Goal: Task Accomplishment & Management: Complete application form

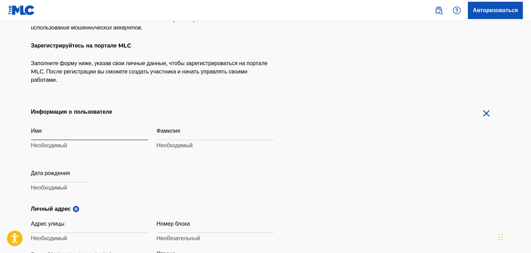
click at [80, 133] on input "Имя" at bounding box center [89, 130] width 117 height 20
type input "[PERSON_NAME]"
click at [190, 131] on input "Фамилия" at bounding box center [214, 130] width 117 height 20
type input "Novozhilov"
select select "8"
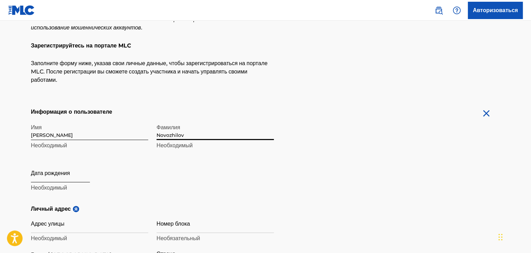
select select "2025"
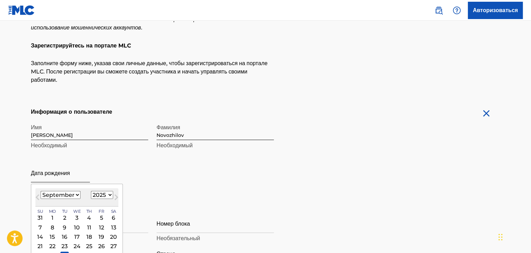
click at [64, 178] on input "text" at bounding box center [60, 173] width 59 height 20
type input "01102000"
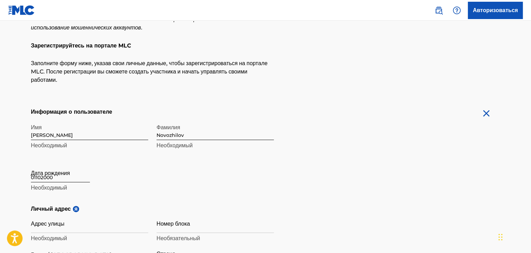
click at [64, 178] on input "01102000" at bounding box center [60, 173] width 59 height 20
select select "8"
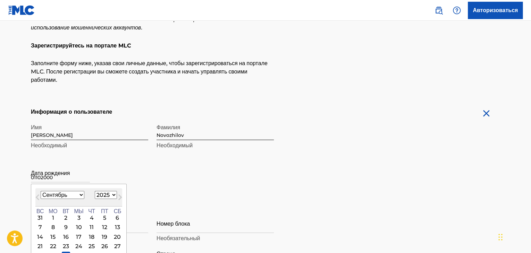
click at [115, 195] on select "1900 1901 1902 1903 1904 1905 1906 1907 1908 1909 1910 1911 1912 1913 1914 1915…" at bounding box center [106, 195] width 22 height 8
select select "2000"
click at [100, 191] on select "1900 1901 1902 1903 1904 1905 1906 1907 1908 1909 1910 1911 1912 1913 1914 1915…" at bounding box center [106, 195] width 22 height 8
click at [69, 194] on select "Январь февраль Маршировать Апрель Может Июнь [PERSON_NAME] Сентябрь Октябрь Ноя…" at bounding box center [63, 195] width 44 height 8
select select "9"
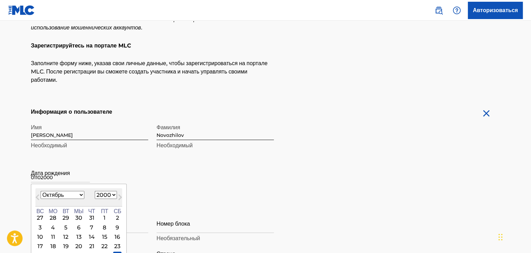
click at [41, 191] on select "Январь февраль Маршировать Апрель Может Июнь [PERSON_NAME] Сентябрь Октябрь Ноя…" at bounding box center [63, 195] width 44 height 8
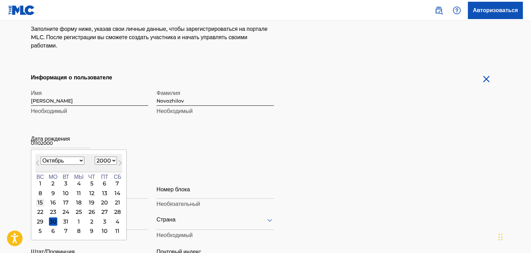
scroll to position [104, 0]
click at [39, 184] on div "1" at bounding box center [40, 183] width 8 height 8
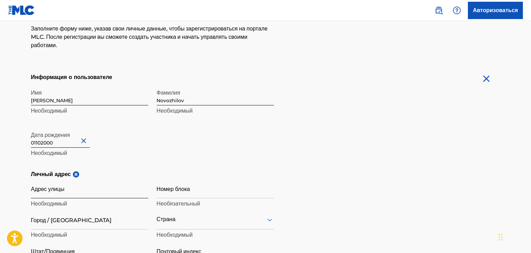
scroll to position [139, 0]
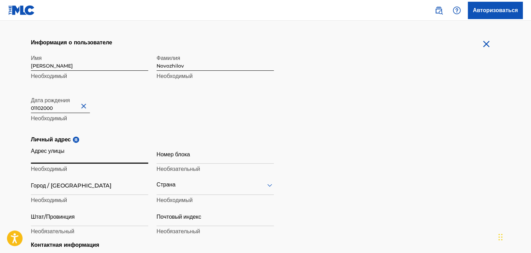
click at [57, 157] on input "Адрес улицы" at bounding box center [89, 154] width 117 height 20
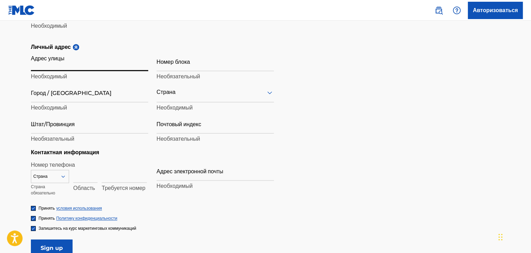
scroll to position [243, 0]
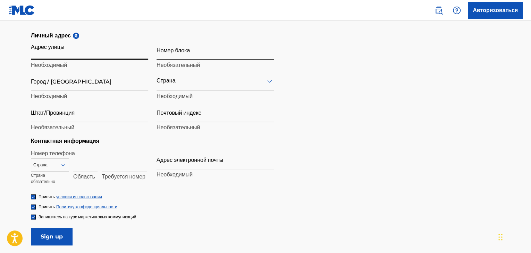
click at [189, 56] on input "Номер блока" at bounding box center [214, 50] width 117 height 20
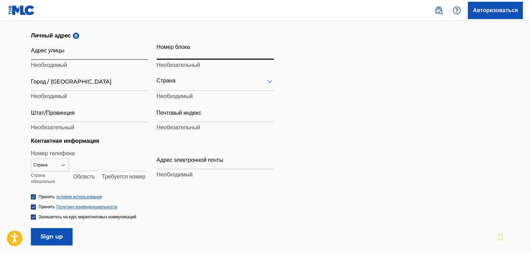
click at [35, 52] on input "Адрес улицы" at bounding box center [89, 50] width 117 height 20
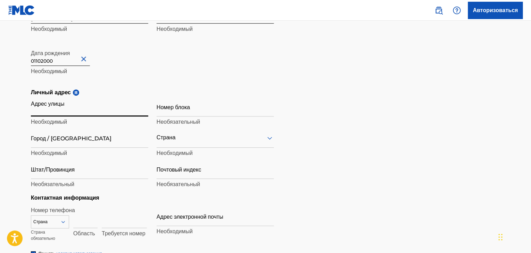
scroll to position [173, 0]
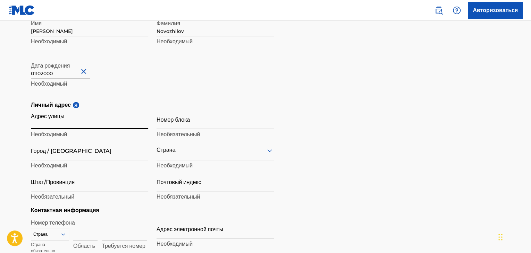
type input "O"
click at [216, 150] on div "Страна" at bounding box center [214, 150] width 117 height 20
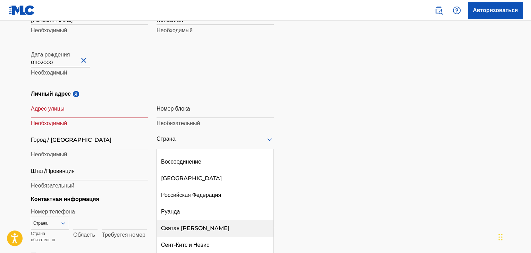
scroll to position [2775, 0]
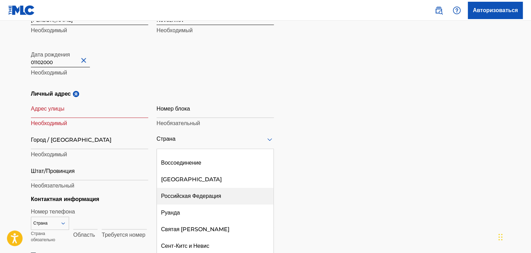
click at [195, 199] on font "Российская Федерация" at bounding box center [191, 196] width 60 height 7
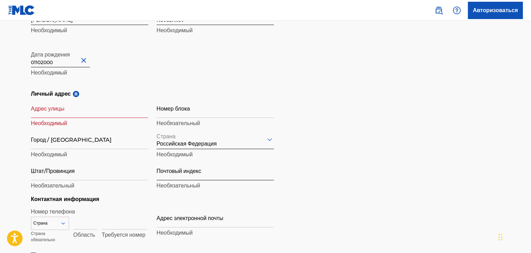
click at [190, 172] on input "Почтовый индекс" at bounding box center [214, 171] width 117 height 20
click at [86, 176] on input "Штат/Провинция" at bounding box center [89, 171] width 117 height 20
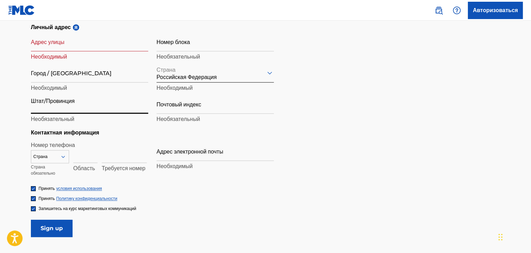
scroll to position [254, 0]
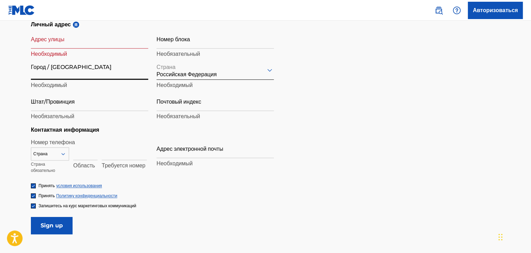
click at [73, 76] on input "Город / [GEOGRAPHIC_DATA]" at bounding box center [89, 70] width 117 height 20
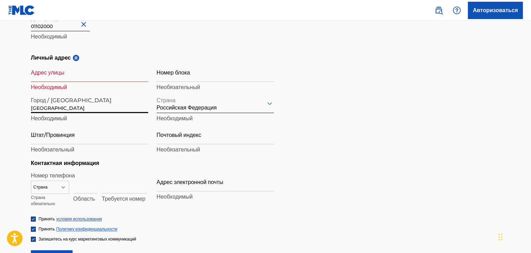
scroll to position [219, 0]
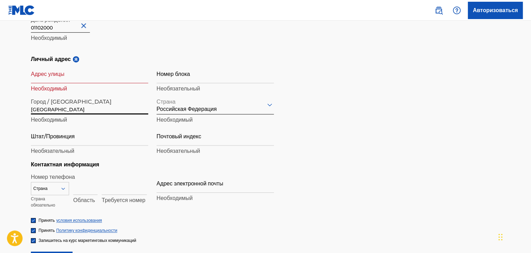
type input "[GEOGRAPHIC_DATA]"
click at [63, 85] on p "Необходимый" at bounding box center [89, 89] width 117 height 8
click at [65, 80] on input "Адрес улицы" at bounding box center [89, 73] width 117 height 20
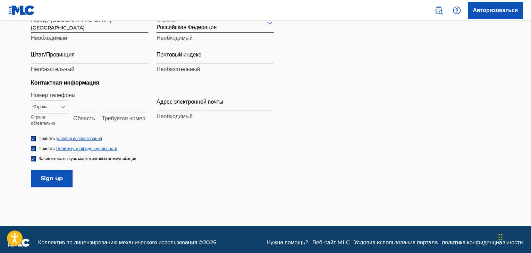
scroll to position [307, 0]
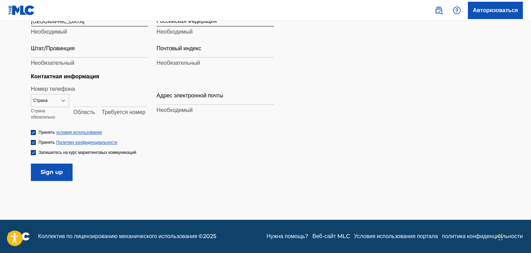
type input "[PERSON_NAME]"
click at [62, 103] on icon at bounding box center [63, 100] width 6 height 6
click at [62, 97] on icon at bounding box center [63, 100] width 6 height 6
click at [82, 102] on input at bounding box center [85, 97] width 24 height 20
click at [49, 94] on div "Страна" at bounding box center [50, 100] width 38 height 13
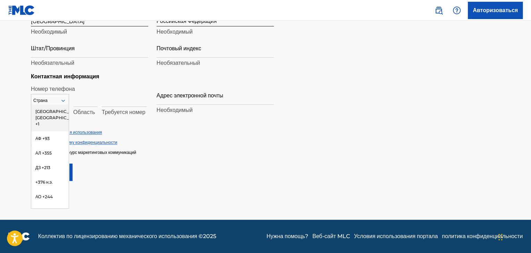
click at [59, 99] on div at bounding box center [49, 101] width 37 height 8
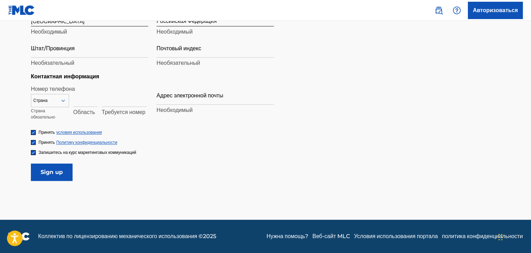
click at [61, 101] on icon at bounding box center [63, 100] width 6 height 6
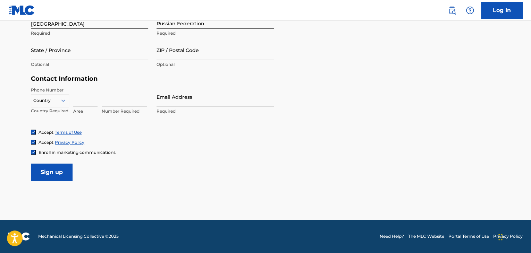
scroll to position [289, 0]
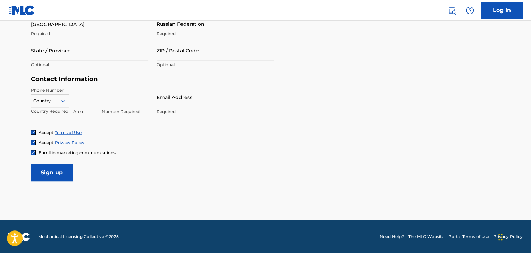
click at [53, 105] on div "Country" at bounding box center [50, 99] width 38 height 10
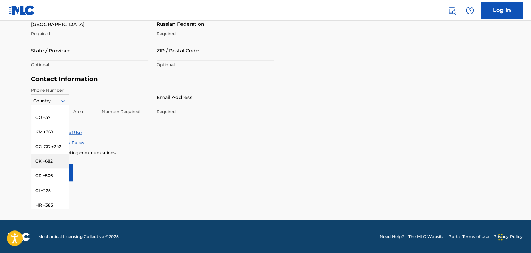
scroll to position [659, 0]
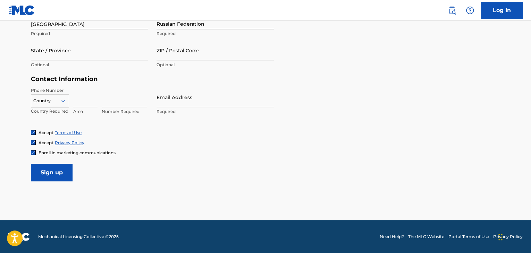
click at [37, 103] on div at bounding box center [49, 101] width 37 height 8
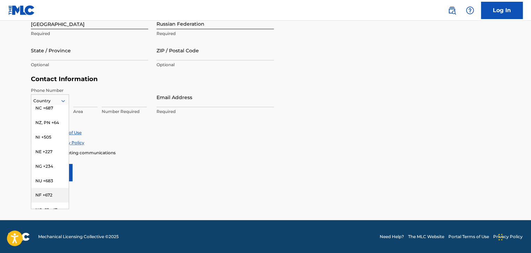
scroll to position [2056, 0]
type input "2"
click at [32, 100] on input "7" at bounding box center [32, 101] width 3 height 6
click at [33, 102] on input "7" at bounding box center [32, 101] width 3 height 6
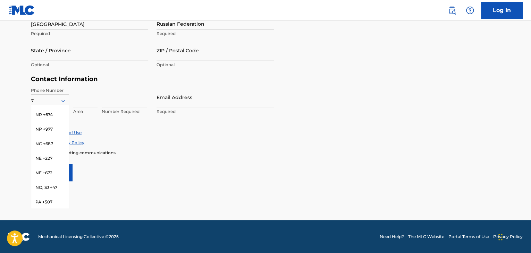
click at [32, 102] on input "7" at bounding box center [32, 101] width 3 height 6
click at [31, 102] on input "7" at bounding box center [32, 101] width 3 height 6
type input "+7"
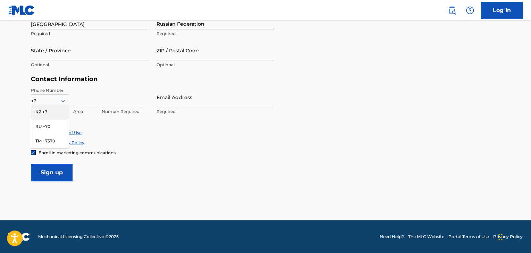
click at [53, 112] on div "KZ +7" at bounding box center [49, 112] width 37 height 15
click at [85, 97] on input at bounding box center [85, 97] width 24 height 20
click at [418, 46] on div "Personal Address i Street Address [PERSON_NAME] Required Unit Number Optional C…" at bounding box center [265, 23] width 469 height 105
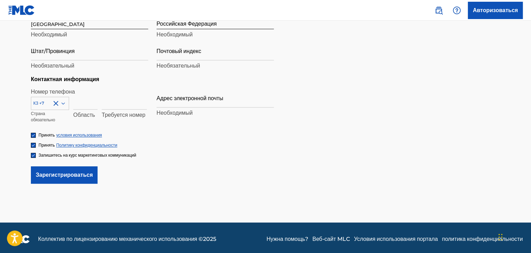
click at [80, 112] on font "Область" at bounding box center [84, 115] width 22 height 7
click at [85, 106] on input at bounding box center [85, 100] width 24 height 20
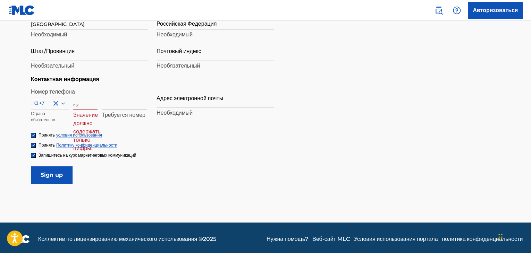
type input "r"
click at [76, 105] on input "+7" at bounding box center [85, 100] width 24 height 20
click at [88, 108] on input "7" at bounding box center [85, 100] width 24 height 20
type input "7"
click at [126, 113] on font "Требуется номер" at bounding box center [124, 115] width 44 height 7
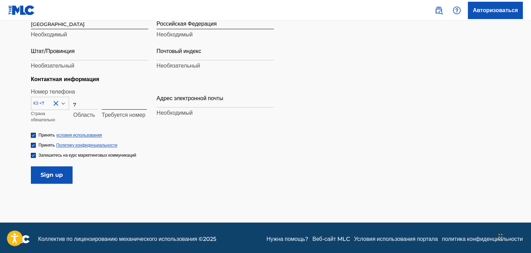
click at [125, 109] on input at bounding box center [124, 100] width 45 height 20
type input "9537534336"
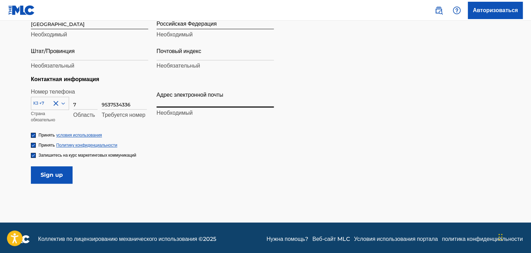
click at [173, 94] on input "Адрес электронной почты" at bounding box center [214, 98] width 117 height 20
type input "[EMAIL_ADDRESS][DOMAIN_NAME]"
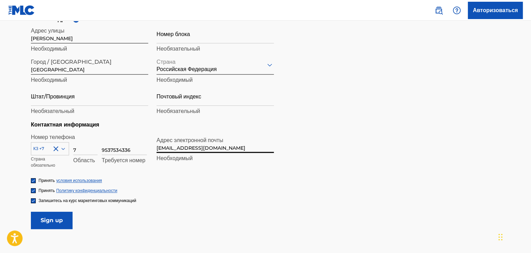
scroll to position [270, 0]
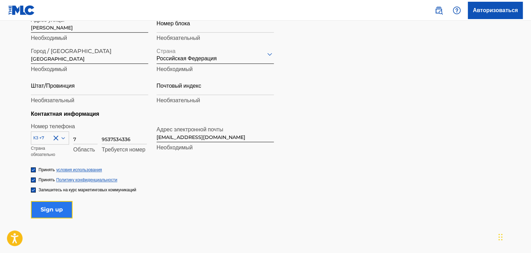
click at [57, 209] on input "Зарегистрироваться" at bounding box center [52, 209] width 42 height 17
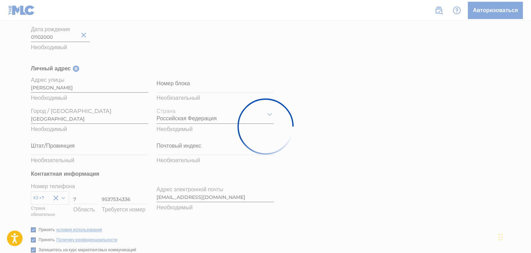
scroll to position [200, 0]
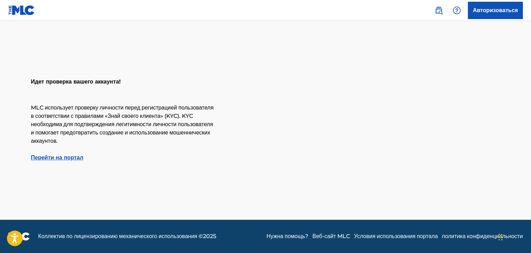
click at [71, 161] on font "Перейти на портал" at bounding box center [57, 157] width 52 height 7
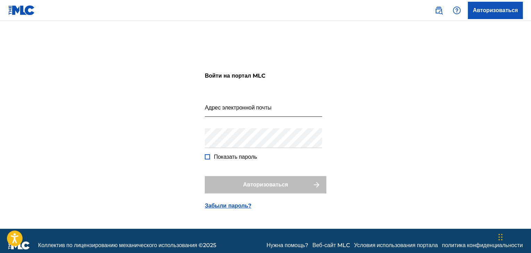
click at [254, 105] on input "Адрес электронной почты" at bounding box center [263, 107] width 117 height 20
type input "[EMAIL_ADDRESS][DOMAIN_NAME]"
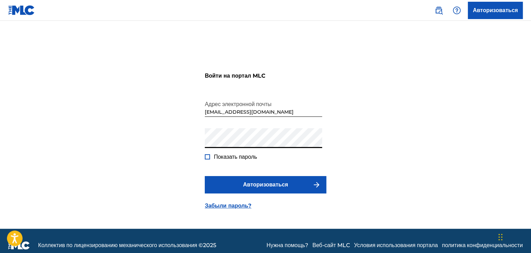
click at [205, 176] on button "Авторизоваться" at bounding box center [265, 184] width 121 height 17
click at [232, 157] on font "Показать пароль" at bounding box center [235, 157] width 43 height 7
click at [210, 158] on div "Показать пароль" at bounding box center [231, 157] width 52 height 8
click at [207, 158] on div at bounding box center [207, 156] width 5 height 5
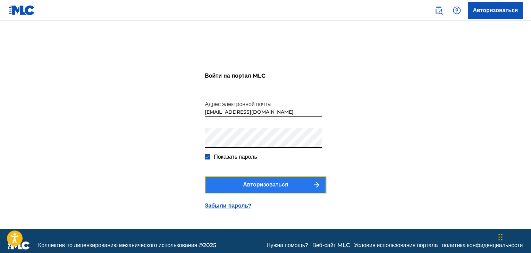
click at [245, 186] on font "Авторизоваться" at bounding box center [265, 184] width 45 height 7
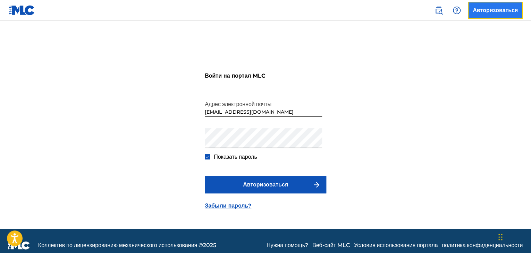
click at [487, 11] on font "Авторизоваться" at bounding box center [494, 10] width 45 height 7
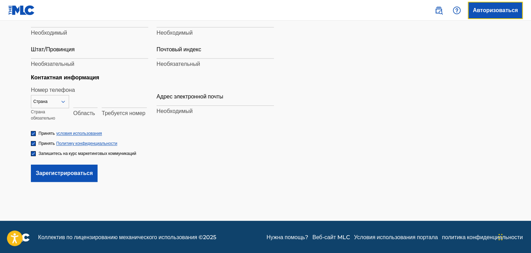
scroll to position [307, 0]
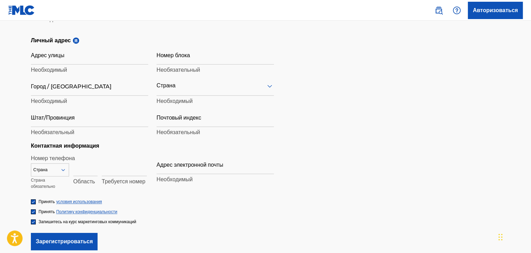
click at [58, 171] on div "Страна" at bounding box center [50, 168] width 38 height 10
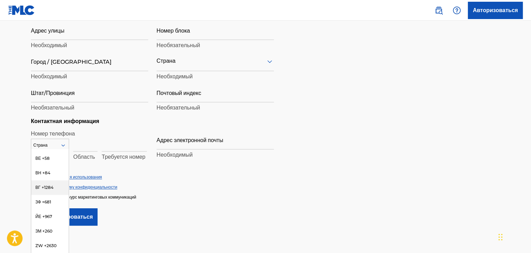
scroll to position [3241, 0]
